Goal: Check status: Check status

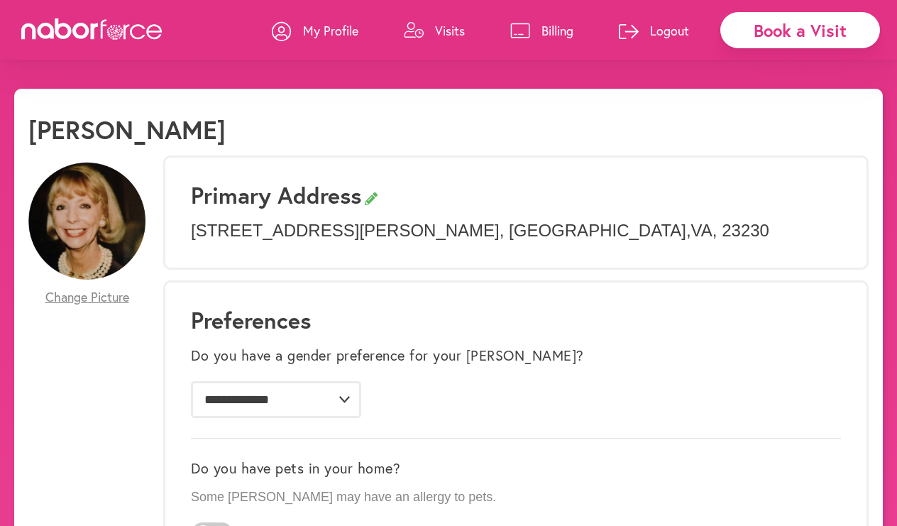
click at [422, 35] on icon at bounding box center [413, 31] width 19 height 16
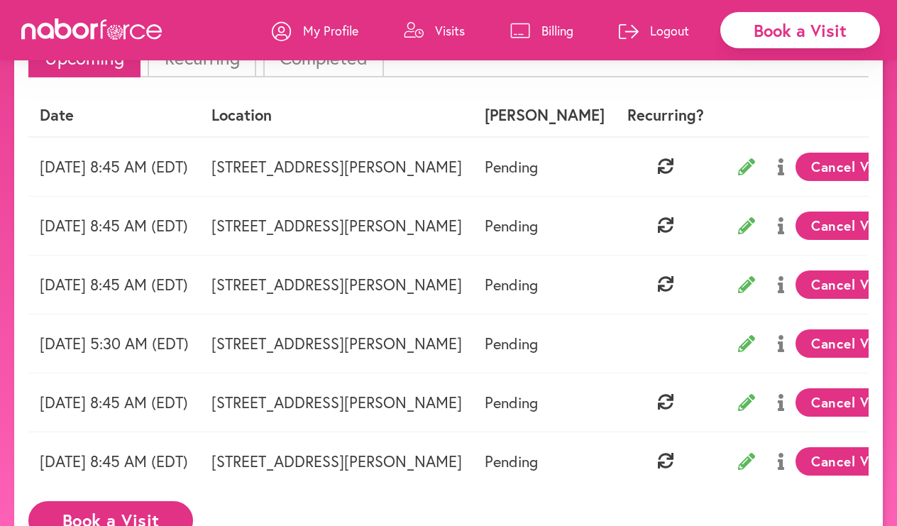
scroll to position [119, 0]
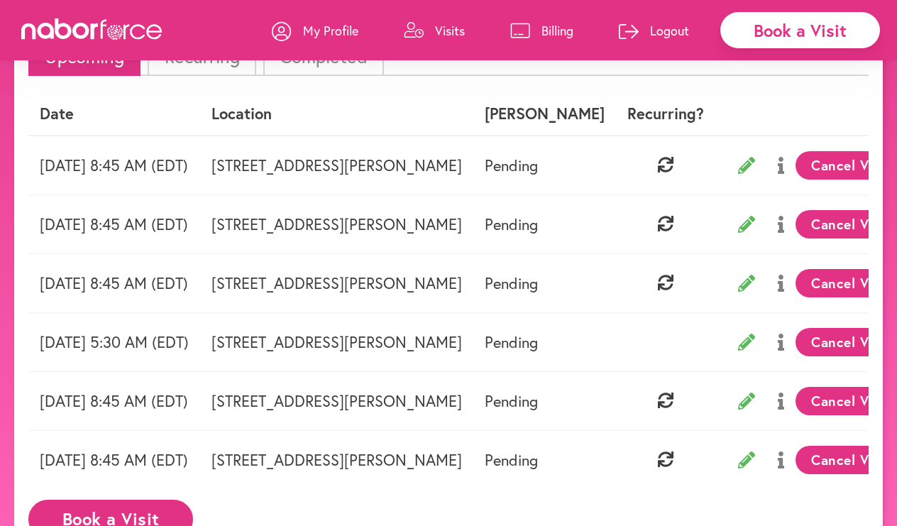
click at [755, 162] on icon at bounding box center [746, 165] width 17 height 17
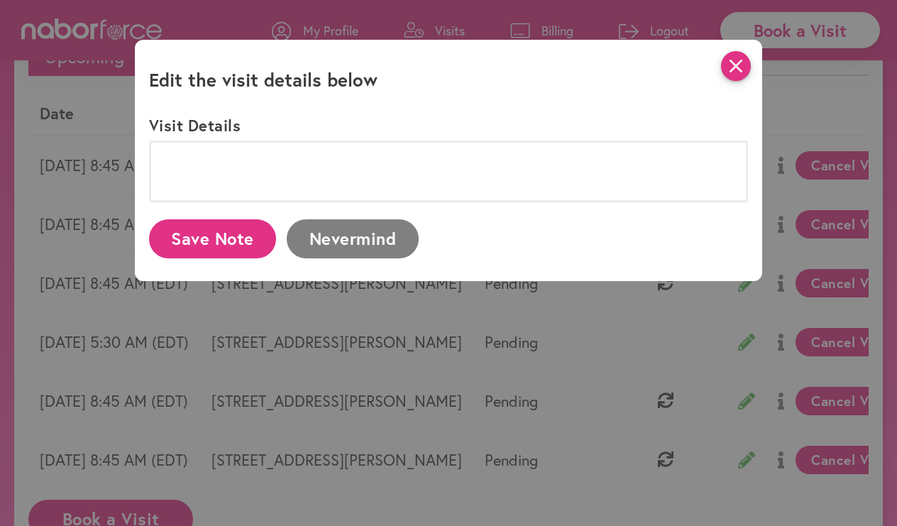
click at [742, 67] on icon "close" at bounding box center [736, 66] width 30 height 30
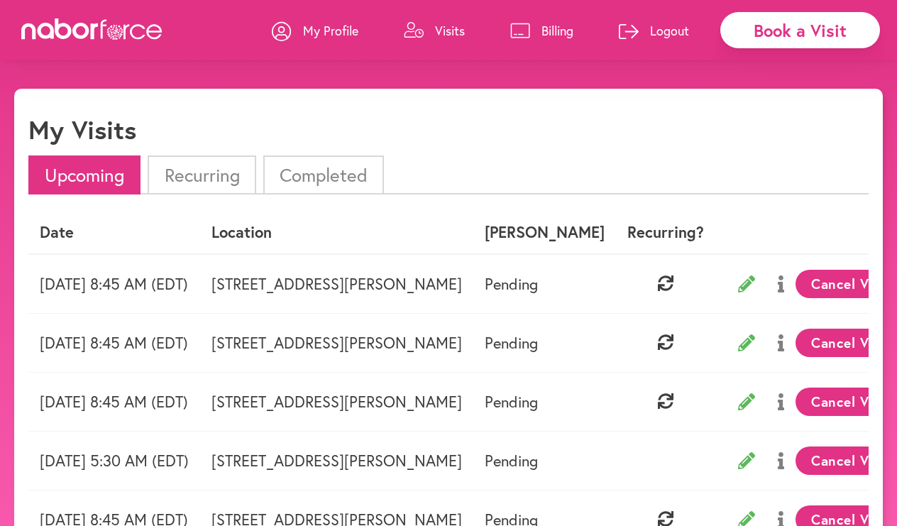
scroll to position [6, 0]
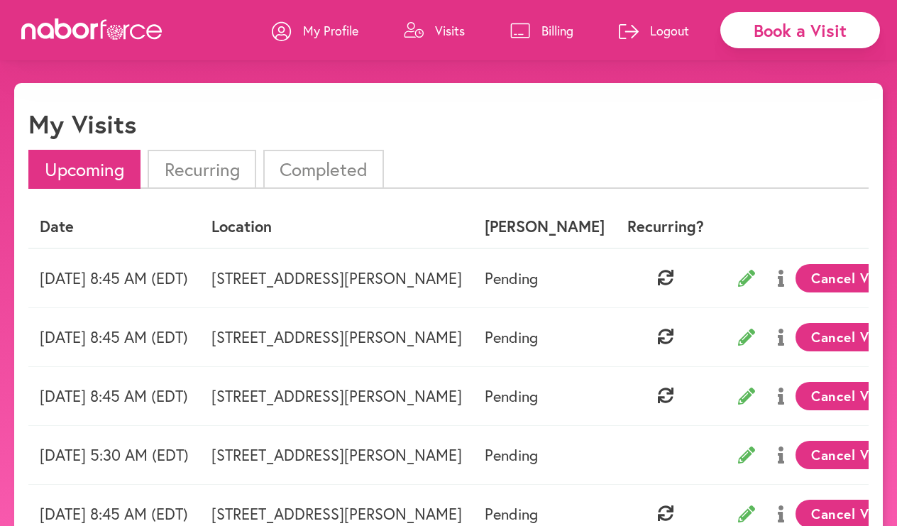
click at [193, 176] on li "Recurring" at bounding box center [202, 169] width 108 height 39
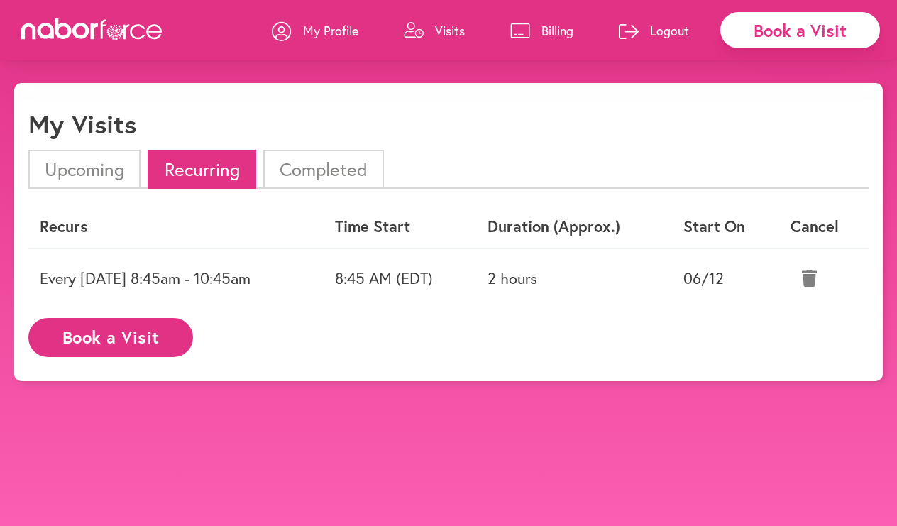
click at [355, 159] on li "Completed" at bounding box center [323, 169] width 121 height 39
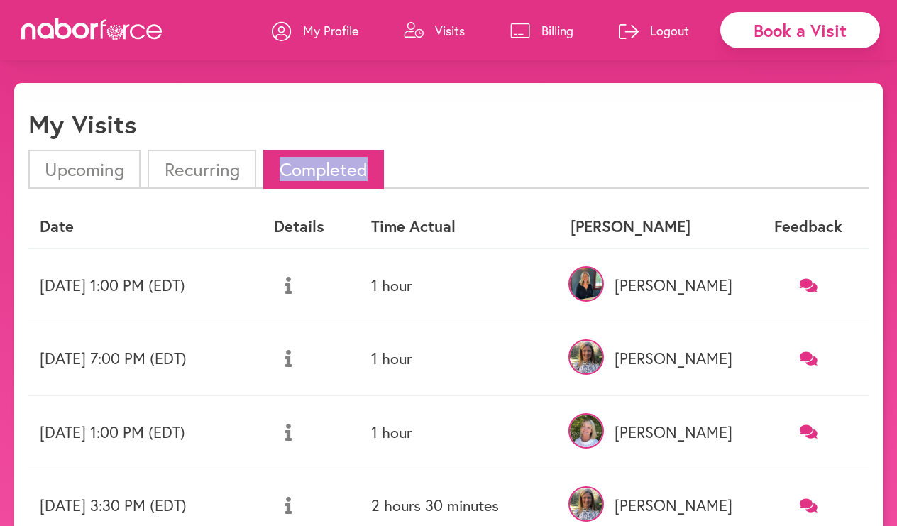
click at [292, 289] on icon at bounding box center [288, 285] width 6 height 17
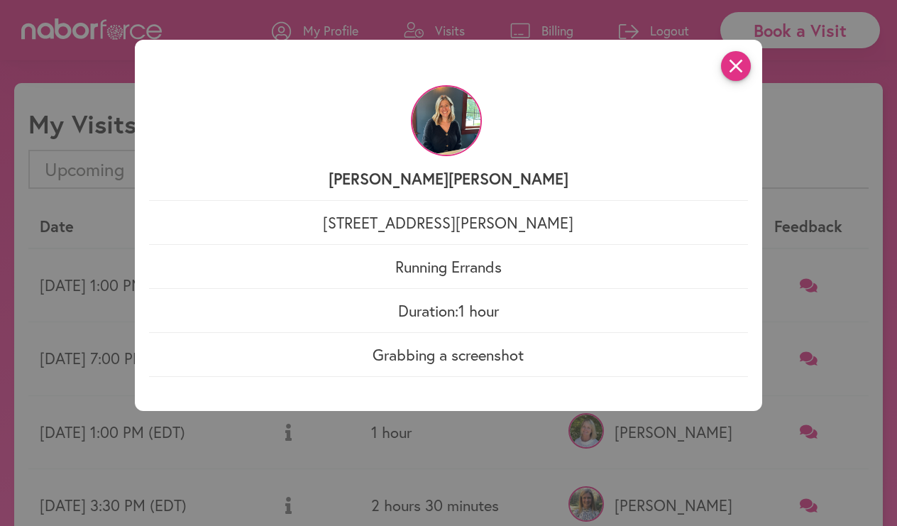
click at [742, 72] on icon "close" at bounding box center [736, 66] width 30 height 30
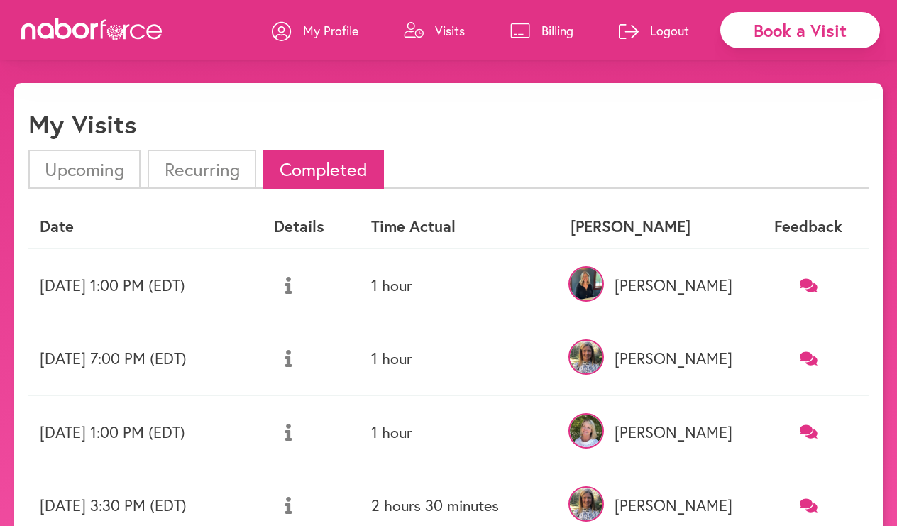
click at [809, 284] on icon at bounding box center [809, 284] width 18 height 13
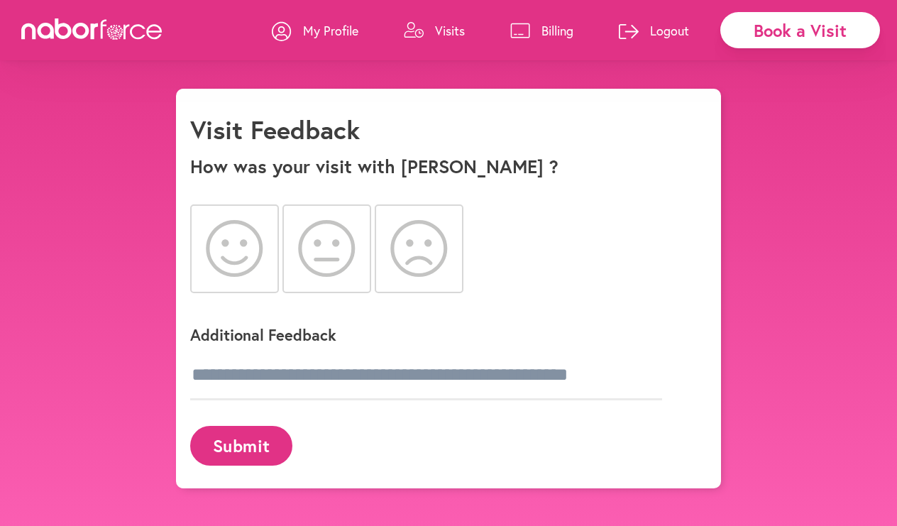
click at [317, 40] on link "My Profile" at bounding box center [315, 30] width 87 height 43
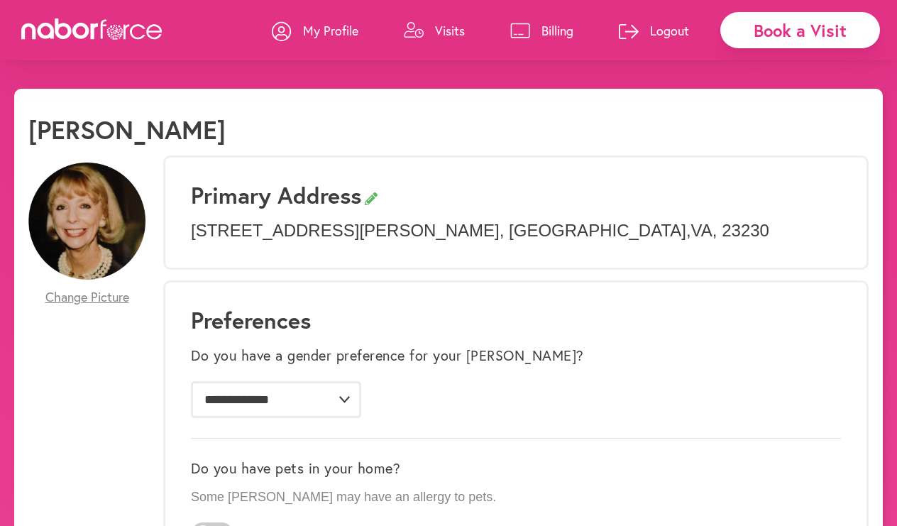
click at [414, 28] on icon at bounding box center [414, 30] width 20 height 16
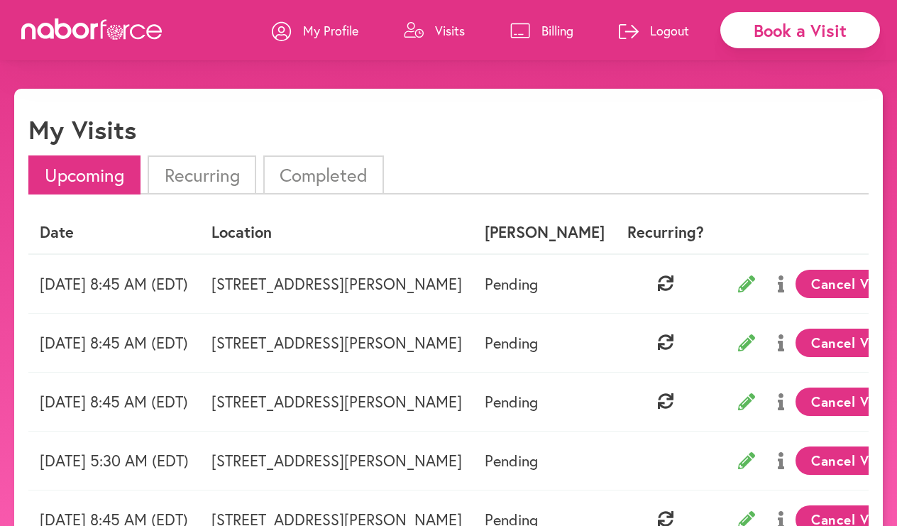
click at [306, 181] on li "Completed" at bounding box center [323, 174] width 121 height 39
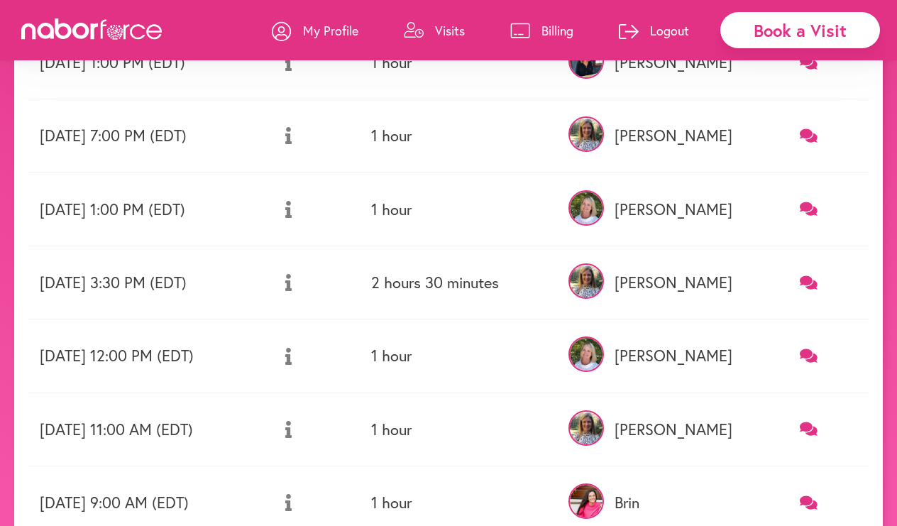
scroll to position [141, 0]
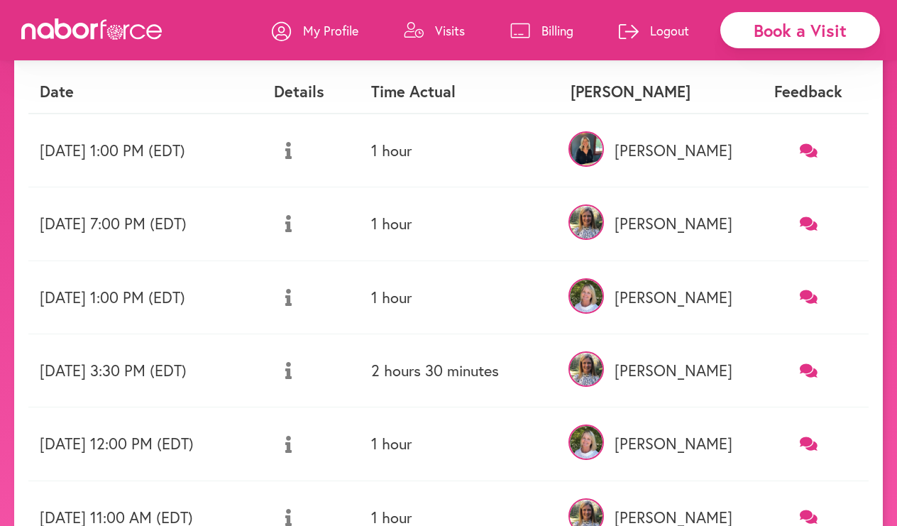
click at [806, 294] on icon at bounding box center [809, 296] width 18 height 13
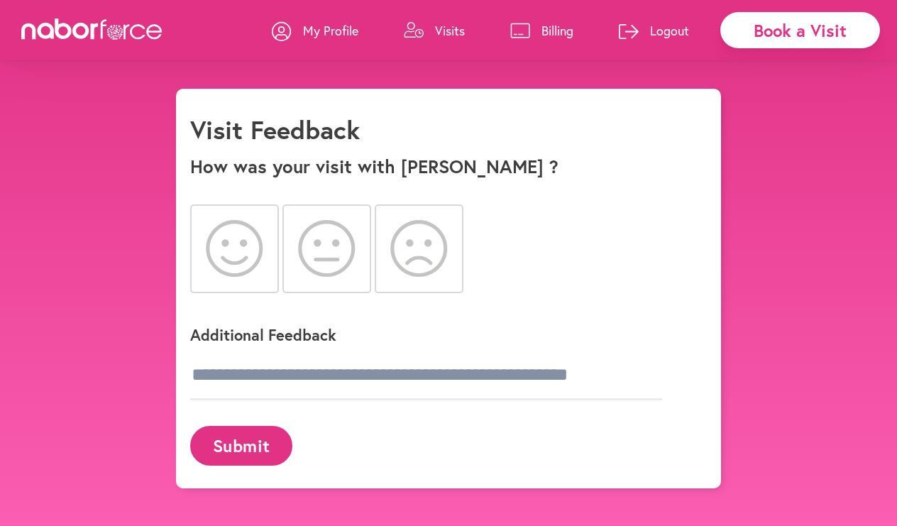
click at [332, 24] on p "My Profile" at bounding box center [330, 30] width 55 height 17
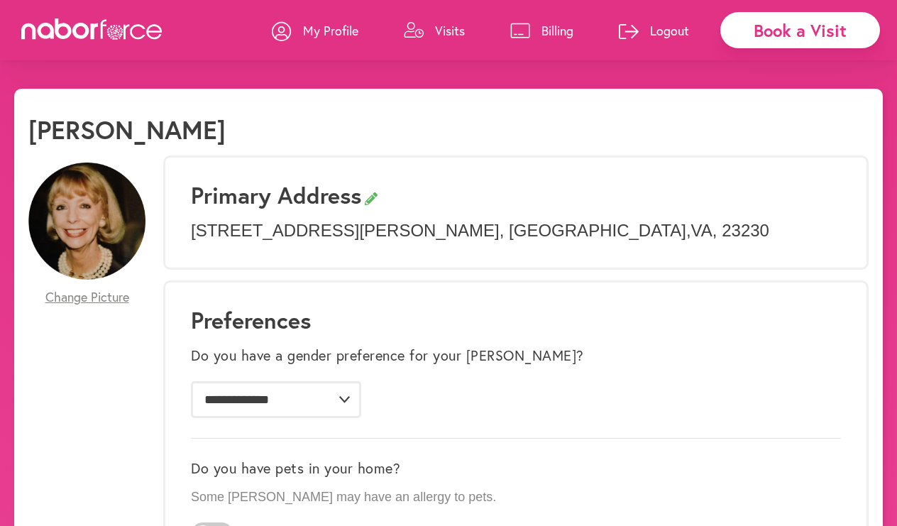
click at [433, 37] on link "Visits" at bounding box center [434, 30] width 61 height 43
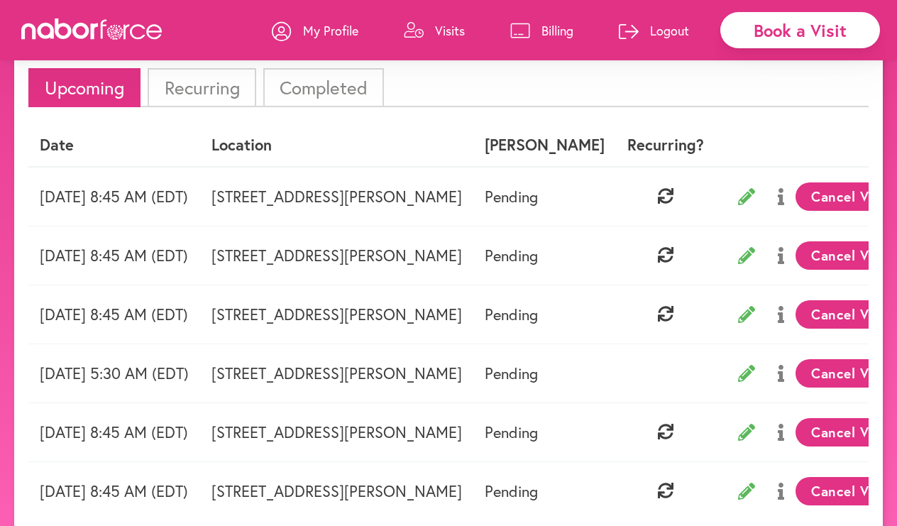
scroll to position [65, 0]
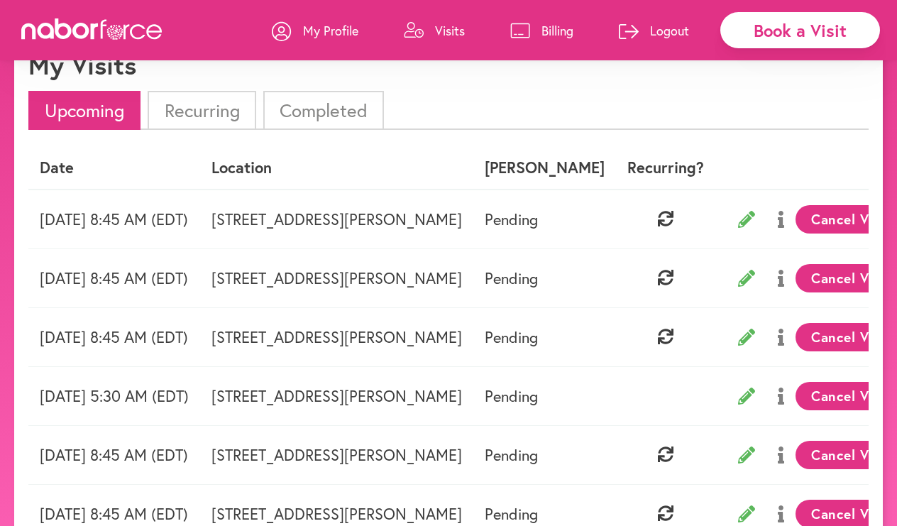
click at [755, 274] on icon at bounding box center [746, 278] width 17 height 17
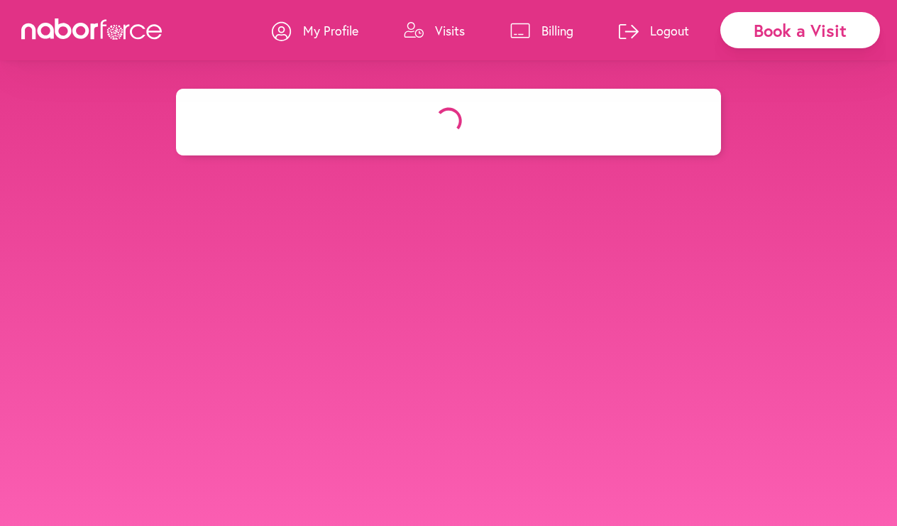
select select "*******"
select select "***"
select select "*"
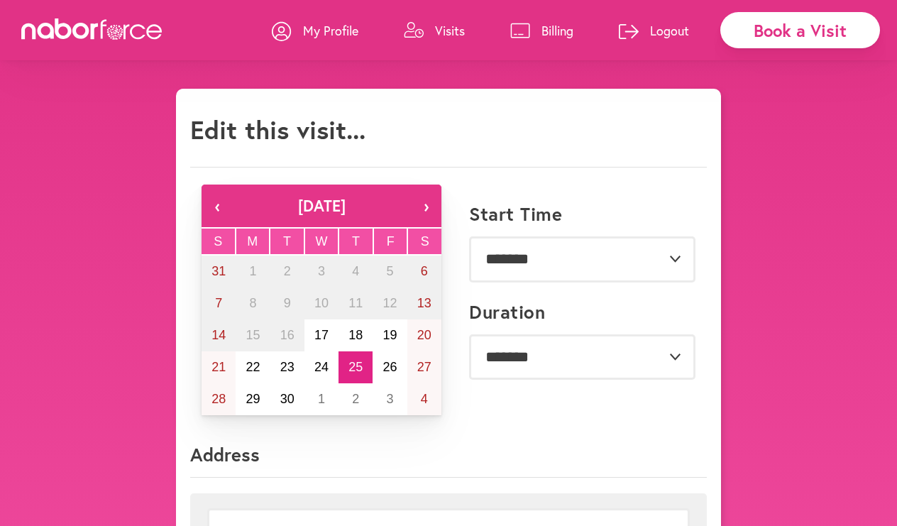
click at [347, 22] on p "My Profile" at bounding box center [330, 30] width 55 height 17
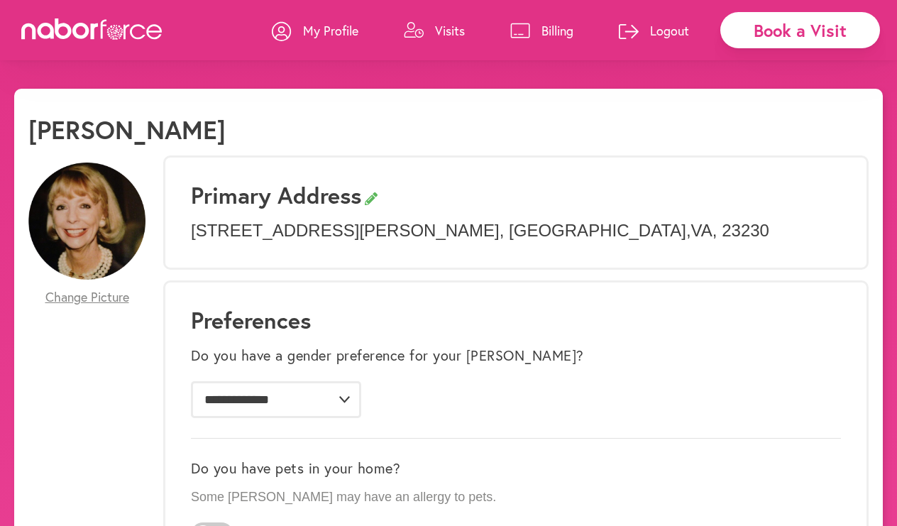
click at [435, 29] on p "Visits" at bounding box center [450, 30] width 30 height 17
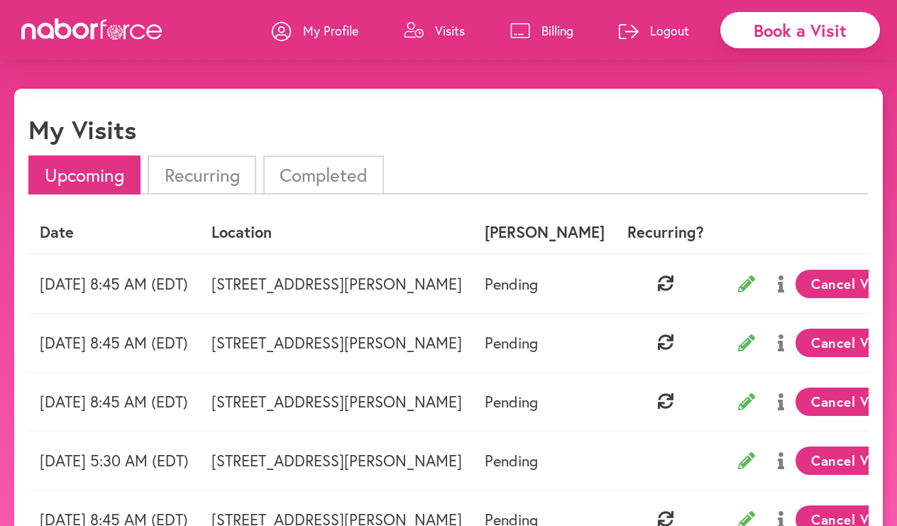
click at [360, 174] on li "Completed" at bounding box center [323, 174] width 121 height 39
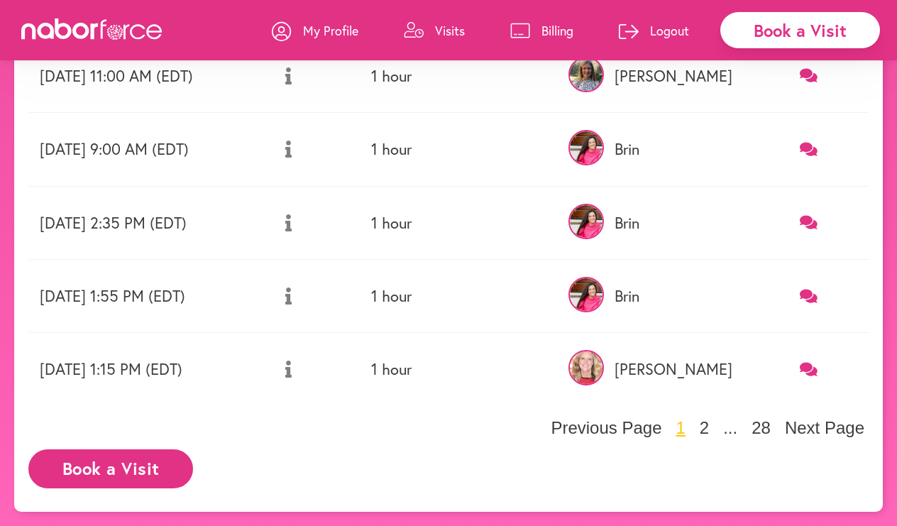
scroll to position [581, 0]
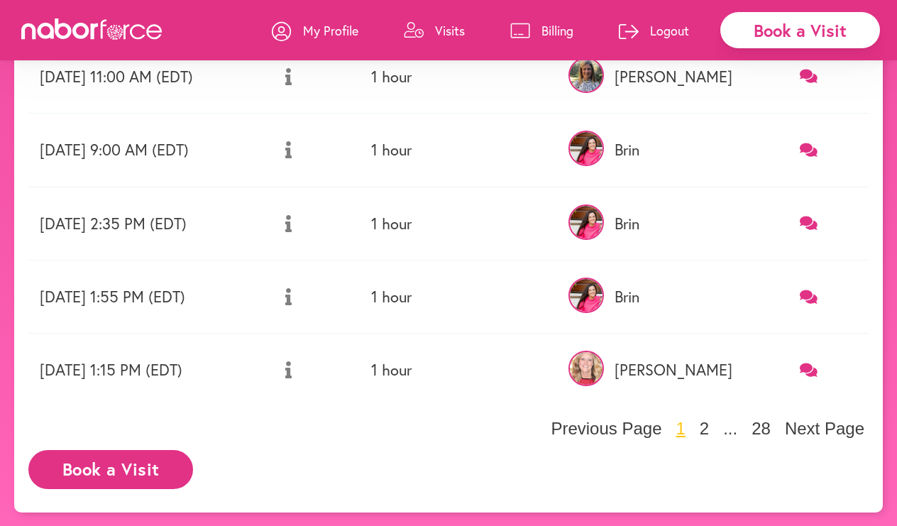
click at [604, 363] on img at bounding box center [585, 368] width 35 height 35
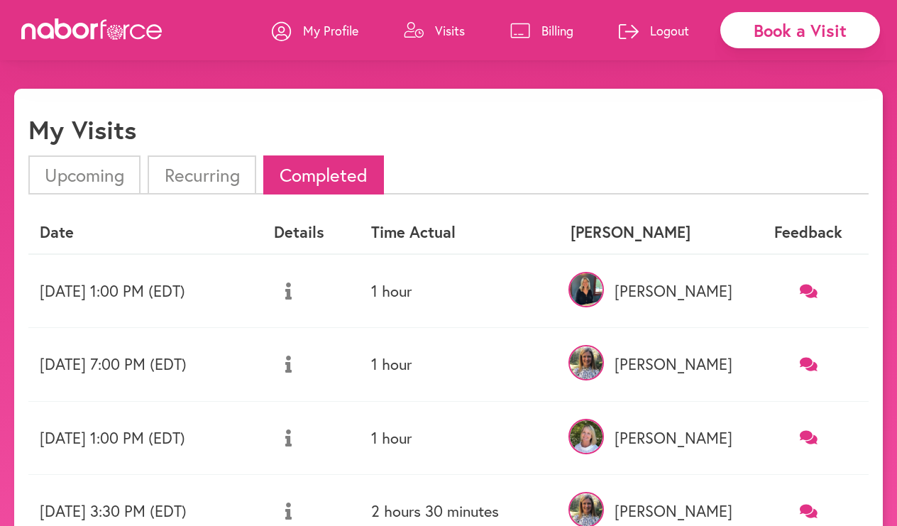
scroll to position [0, 0]
click at [292, 289] on icon at bounding box center [288, 290] width 6 height 17
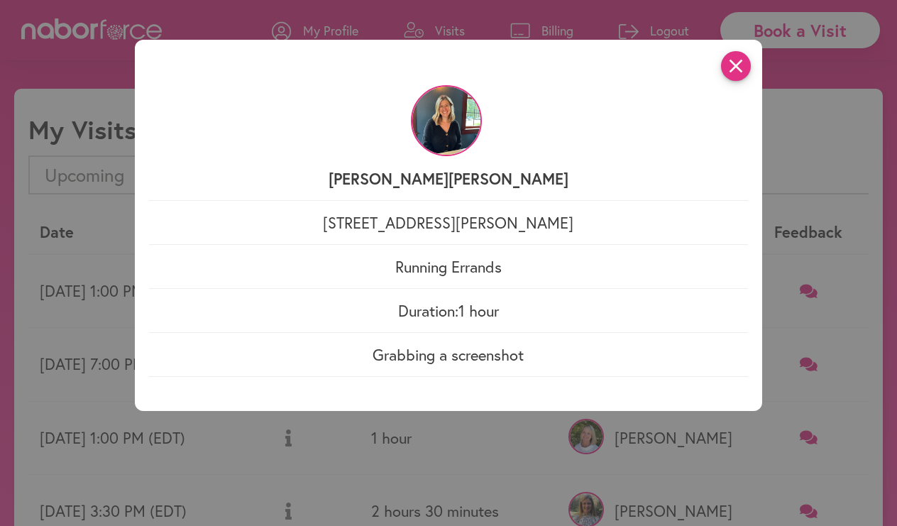
click at [729, 74] on icon "close" at bounding box center [736, 66] width 30 height 30
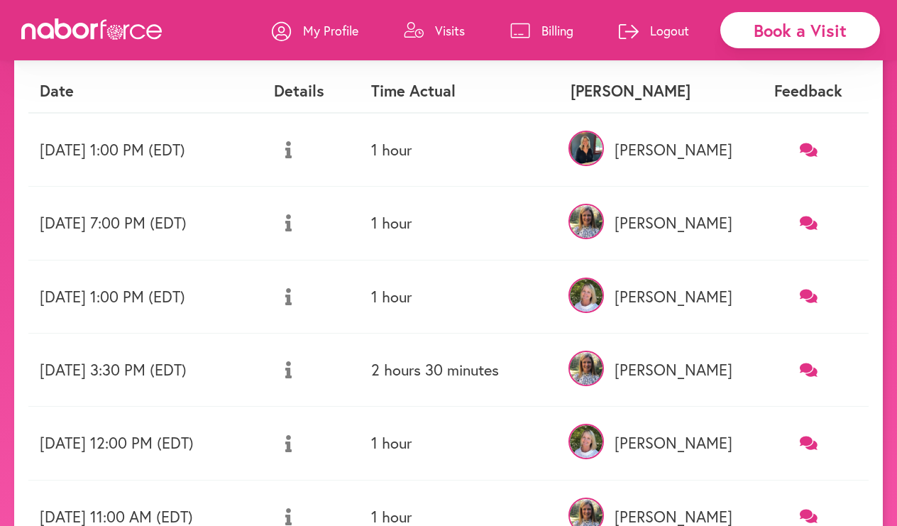
scroll to position [143, 0]
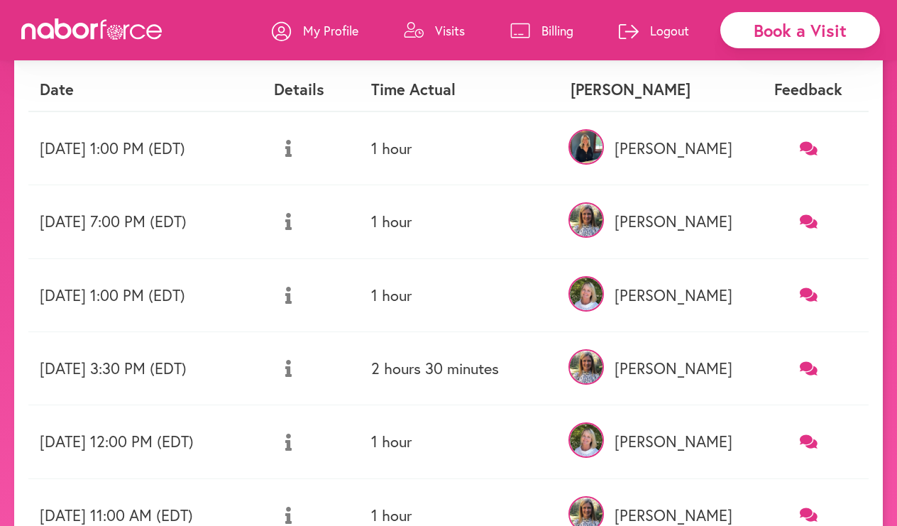
click at [292, 294] on icon at bounding box center [288, 295] width 6 height 17
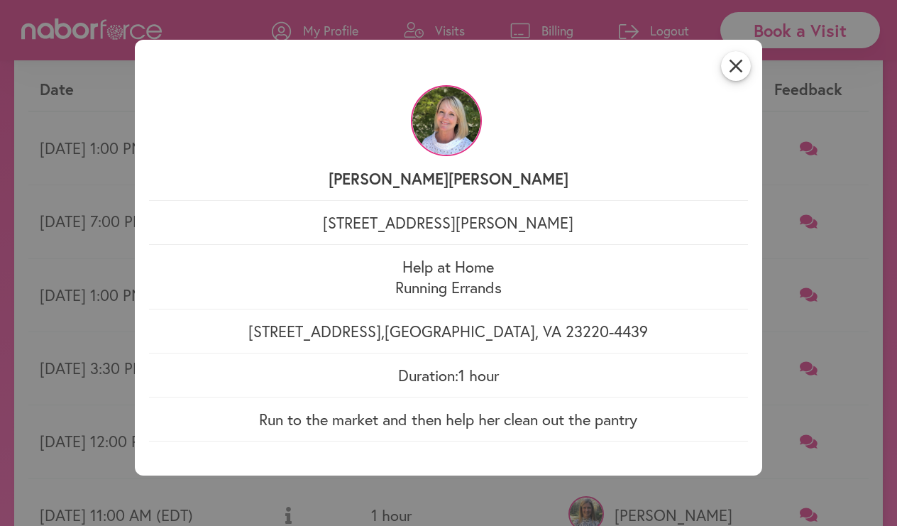
click at [740, 63] on icon "close" at bounding box center [736, 66] width 30 height 30
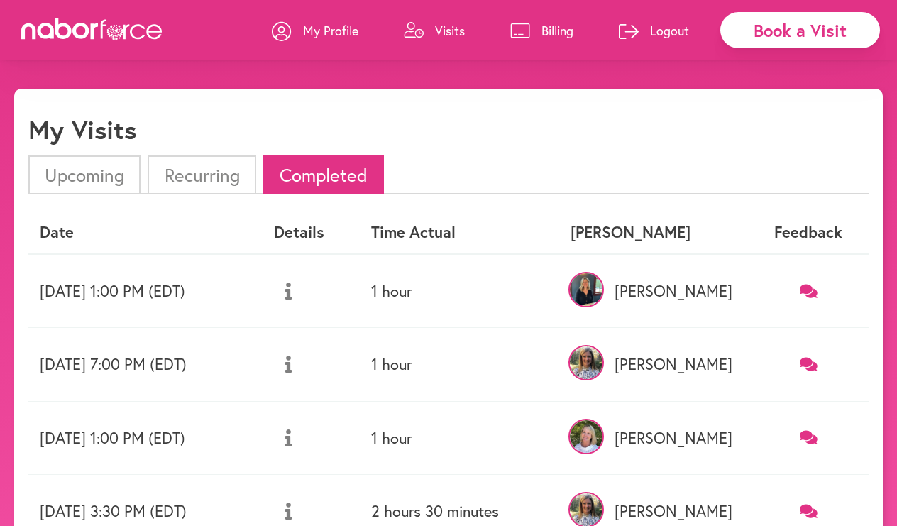
scroll to position [0, 0]
click at [579, 148] on div "My Visits" at bounding box center [448, 134] width 840 height 41
